Goal: Task Accomplishment & Management: Manage account settings

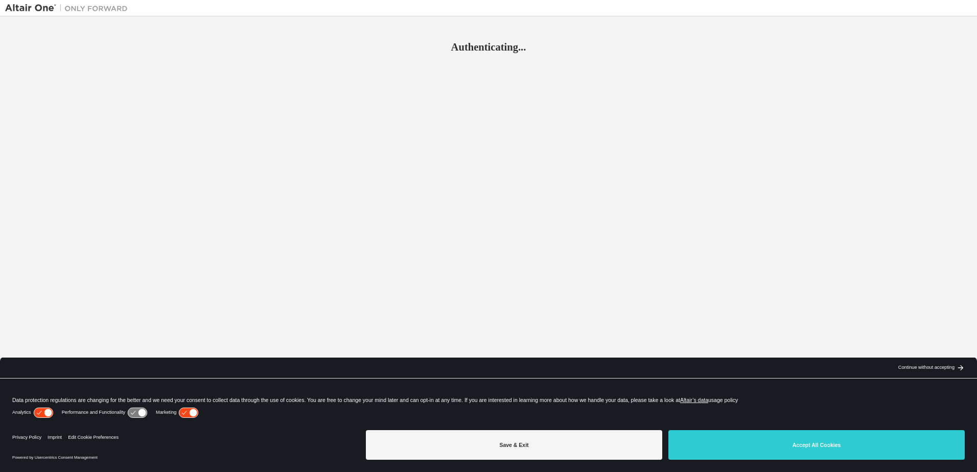
click at [803, 445] on button "Accept All Cookies" at bounding box center [816, 445] width 296 height 30
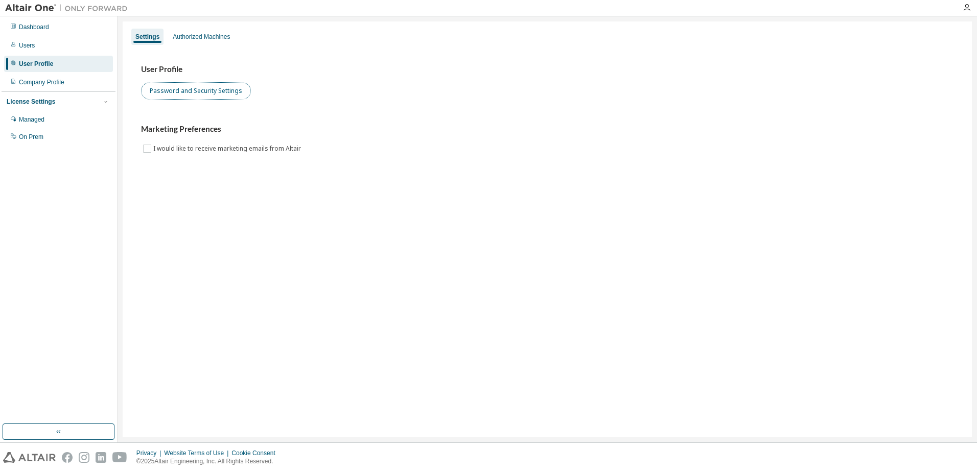
click at [178, 91] on button "Password and Security Settings" at bounding box center [196, 90] width 110 height 17
click at [230, 89] on button "Password and Security Settings" at bounding box center [196, 90] width 110 height 17
